Goal: Task Accomplishment & Management: Use online tool/utility

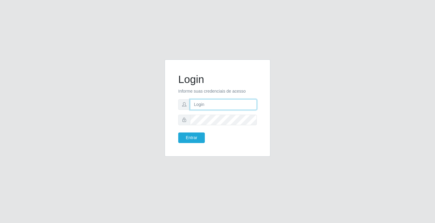
drag, startPoint x: 0, startPoint y: 0, endPoint x: 213, endPoint y: 106, distance: 238.4
click at [213, 106] on input "text" at bounding box center [223, 104] width 67 height 11
type input "ediane@ideal"
click at [178, 133] on button "Entrar" at bounding box center [191, 138] width 27 height 11
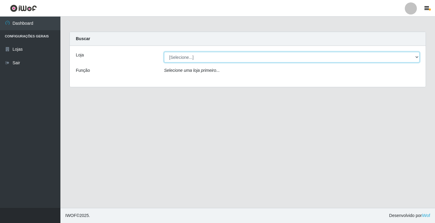
click at [191, 59] on select "[Selecione...] Ideal - Conceição" at bounding box center [291, 57] width 255 height 11
select select "231"
click at [164, 52] on select "[Selecione...] Ideal - Conceição" at bounding box center [291, 57] width 255 height 11
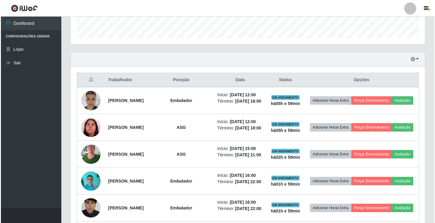
scroll to position [181, 0]
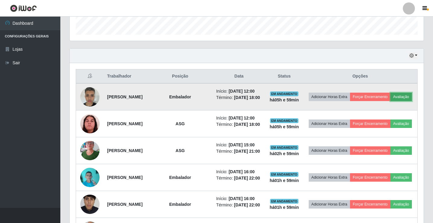
click at [391, 101] on button "Avaliação" at bounding box center [401, 97] width 21 height 8
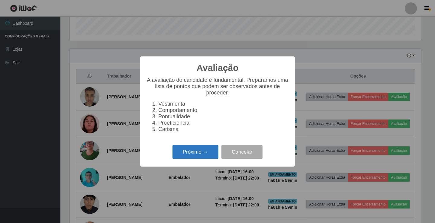
click at [188, 158] on button "Próximo →" at bounding box center [195, 152] width 46 height 14
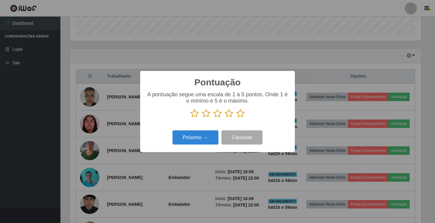
scroll to position [301709, 301483]
click at [241, 114] on icon at bounding box center [240, 113] width 8 height 9
click at [236, 118] on input "radio" at bounding box center [236, 118] width 0 height 0
click at [200, 141] on button "Próximo →" at bounding box center [195, 137] width 46 height 14
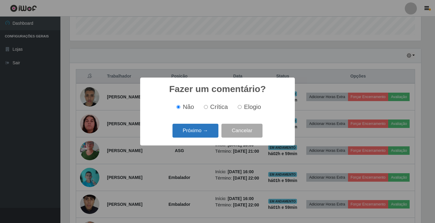
click at [212, 134] on button "Próximo →" at bounding box center [195, 131] width 46 height 14
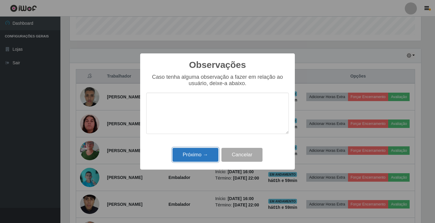
click at [212, 157] on button "Próximo →" at bounding box center [195, 155] width 46 height 14
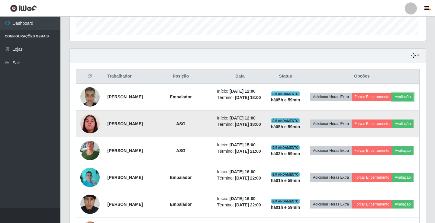
scroll to position [125, 354]
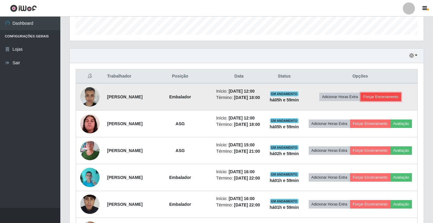
click at [383, 100] on button "Forçar Encerramento" at bounding box center [381, 97] width 40 height 8
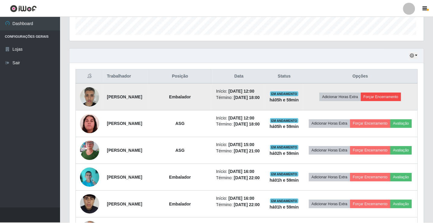
scroll to position [125, 351]
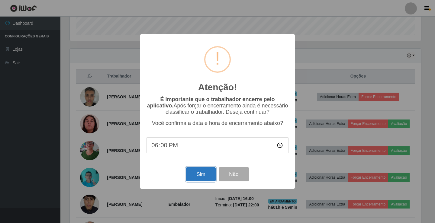
click at [204, 176] on button "Sim" at bounding box center [200, 174] width 29 height 14
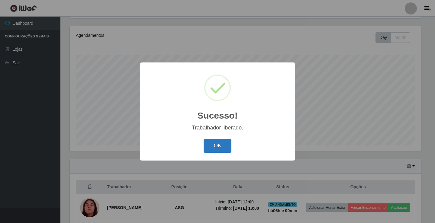
click at [214, 149] on button "OK" at bounding box center [217, 146] width 28 height 14
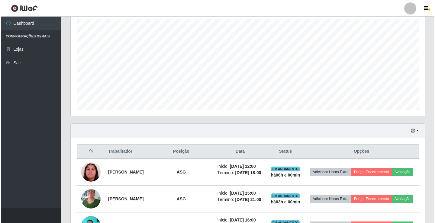
scroll to position [161, 0]
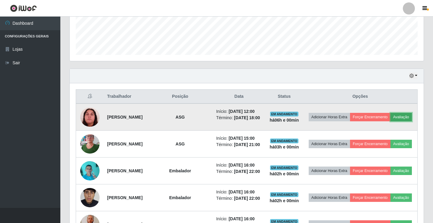
click at [391, 121] on button "Avaliação" at bounding box center [401, 117] width 21 height 8
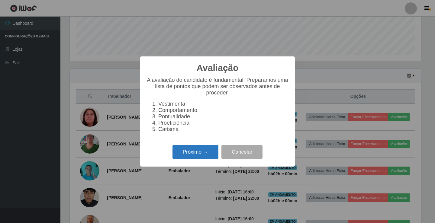
click at [199, 152] on button "Próximo →" at bounding box center [195, 152] width 46 height 14
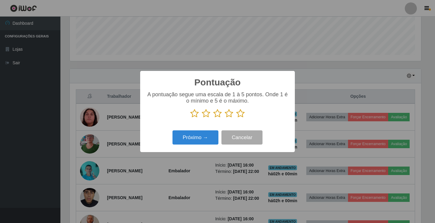
click at [242, 117] on icon at bounding box center [240, 113] width 8 height 9
click at [236, 118] on input "radio" at bounding box center [236, 118] width 0 height 0
click at [191, 141] on button "Próximo →" at bounding box center [195, 137] width 46 height 14
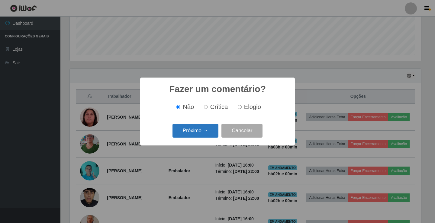
click at [198, 132] on button "Próximo →" at bounding box center [195, 131] width 46 height 14
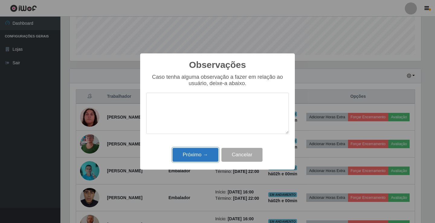
click at [201, 153] on button "Próximo →" at bounding box center [195, 155] width 46 height 14
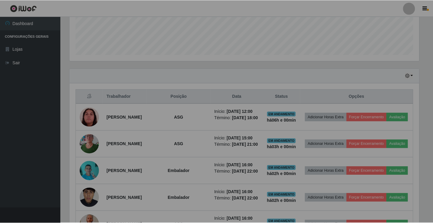
scroll to position [125, 354]
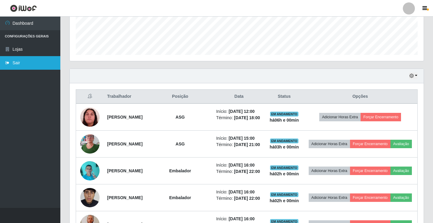
click at [17, 64] on link "Sair" at bounding box center [30, 63] width 60 height 14
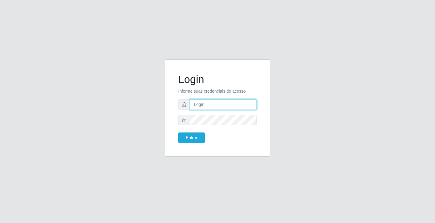
click at [204, 108] on input "text" at bounding box center [223, 104] width 67 height 11
type input "[PERSON_NAME]"
click at [178, 133] on button "Entrar" at bounding box center [191, 138] width 27 height 11
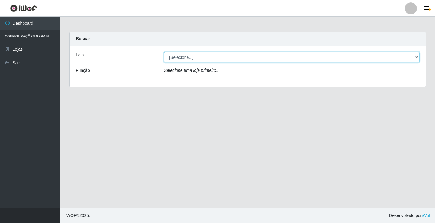
click at [203, 56] on select "[Selecione...] Ideal - Conceição" at bounding box center [291, 57] width 255 height 11
select select "231"
click at [164, 52] on select "[Selecione...] Ideal - Conceição" at bounding box center [291, 57] width 255 height 11
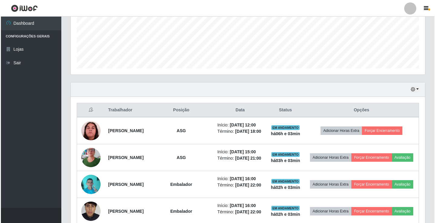
scroll to position [181, 0]
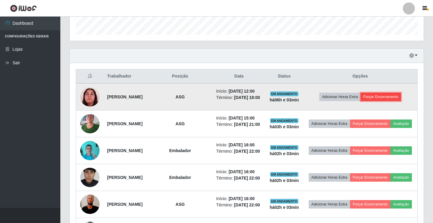
click at [385, 99] on button "Forçar Encerramento" at bounding box center [381, 97] width 40 height 8
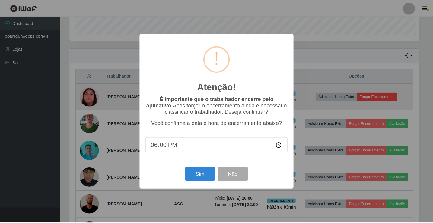
scroll to position [125, 351]
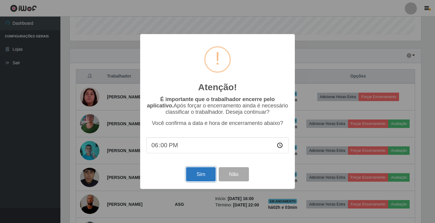
click at [196, 178] on button "Sim" at bounding box center [200, 174] width 29 height 14
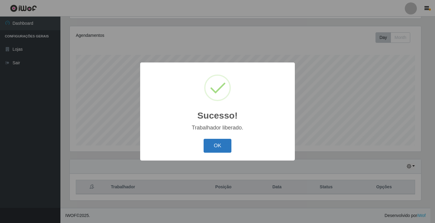
click at [221, 142] on button "OK" at bounding box center [217, 146] width 28 height 14
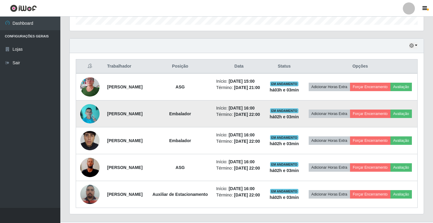
scroll to position [227, 0]
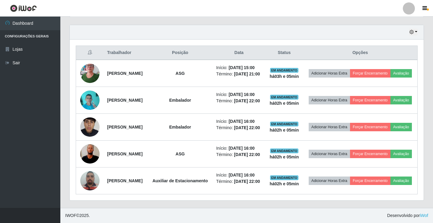
click at [410, 11] on div at bounding box center [409, 8] width 12 height 12
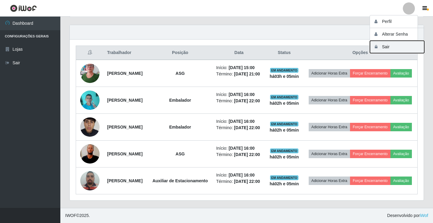
click at [403, 47] on button "Sair" at bounding box center [397, 47] width 54 height 12
